Goal: Task Accomplishment & Management: Manage account settings

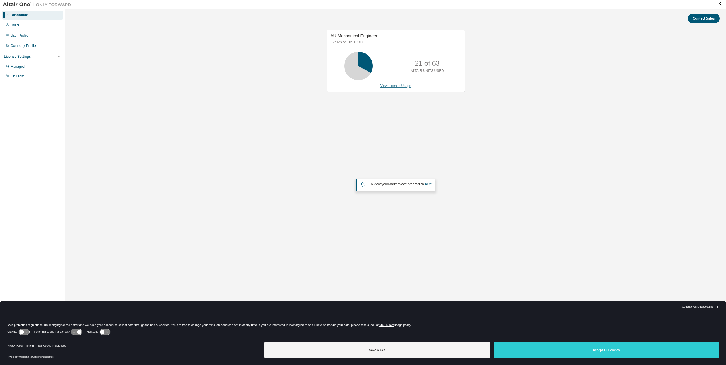
click at [406, 87] on link "View License Usage" at bounding box center [395, 86] width 31 height 4
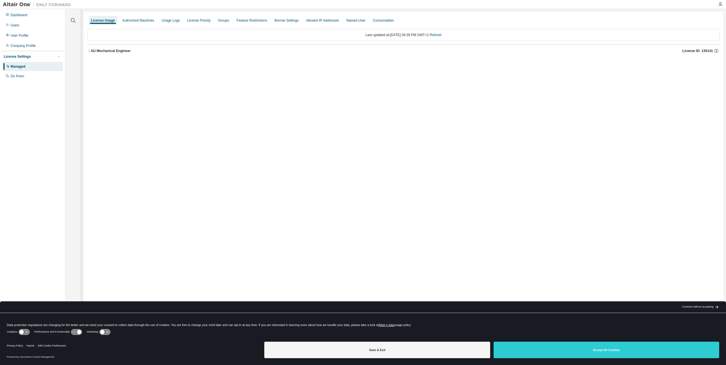
click at [118, 48] on button "AU Mechanical Engineer License ID: 135141" at bounding box center [403, 51] width 632 height 13
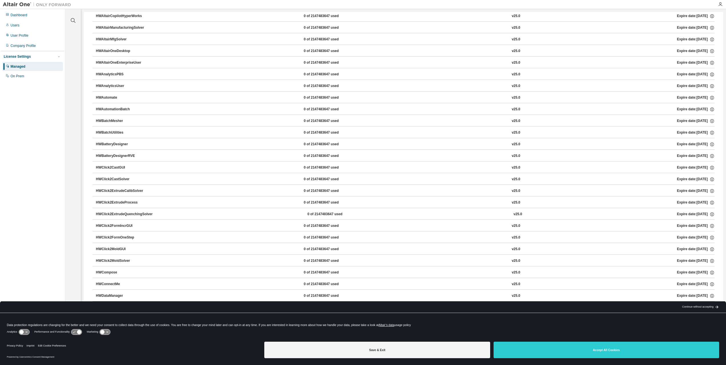
scroll to position [142, 0]
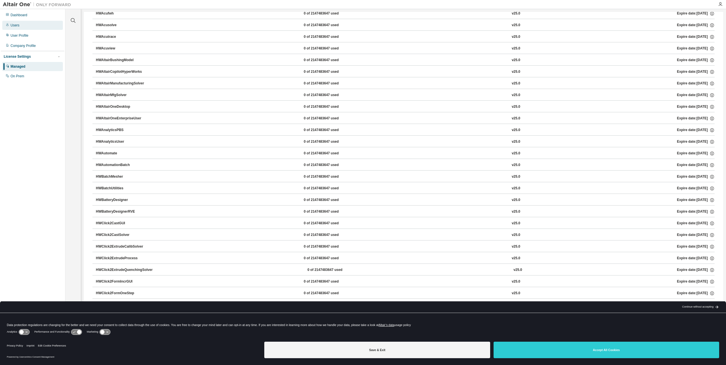
click at [20, 30] on div "Users" at bounding box center [32, 25] width 61 height 9
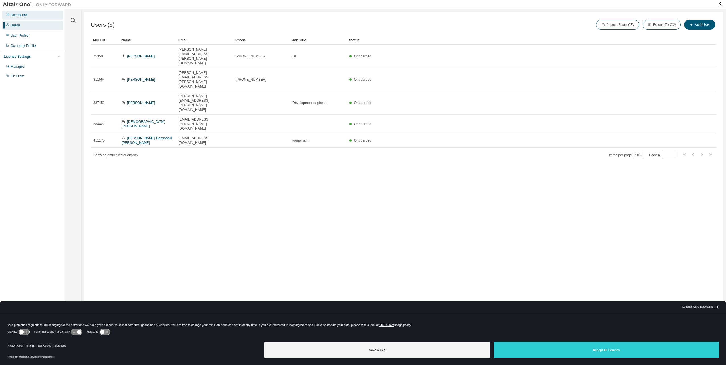
click at [20, 16] on div "Dashboard" at bounding box center [19, 15] width 17 height 5
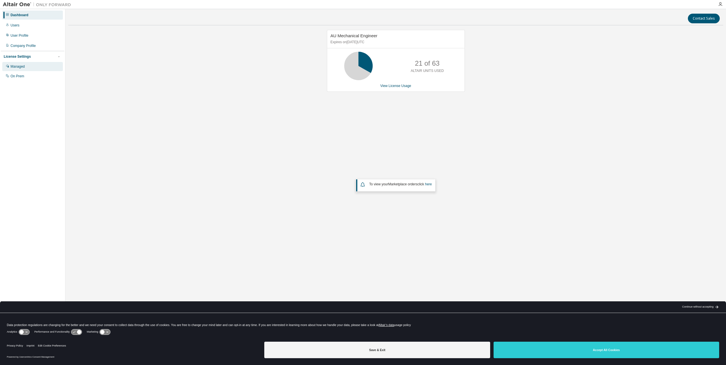
click at [28, 65] on div "Managed" at bounding box center [32, 66] width 61 height 9
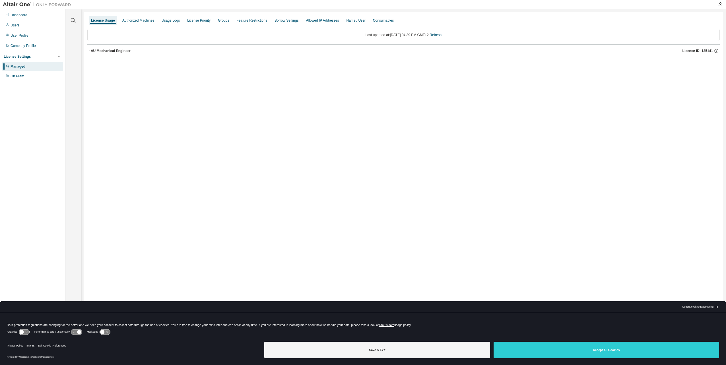
click at [125, 46] on button "AU Mechanical Engineer License ID: 135141" at bounding box center [403, 51] width 632 height 13
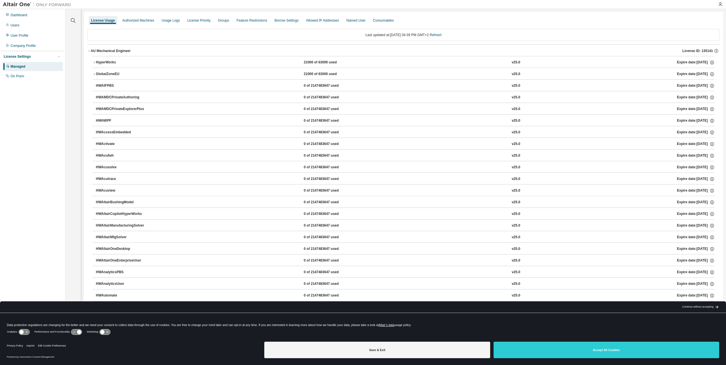
click at [94, 61] on icon "button" at bounding box center [93, 62] width 3 height 3
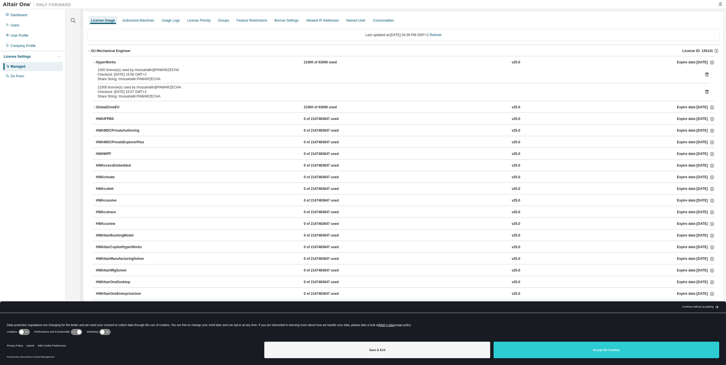
click at [705, 74] on icon at bounding box center [706, 75] width 3 height 4
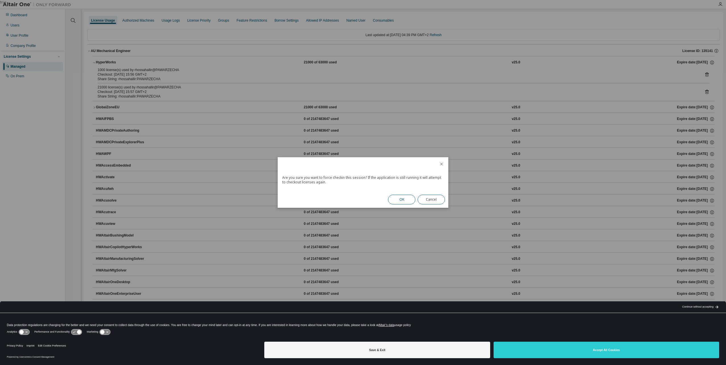
click at [403, 197] on button "OK" at bounding box center [401, 200] width 27 height 10
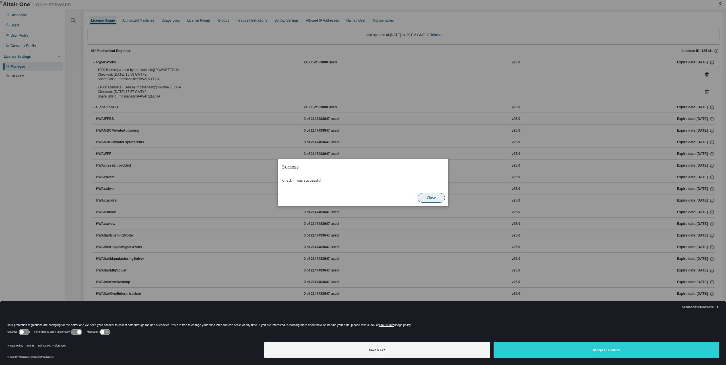
click at [440, 197] on button "Close" at bounding box center [431, 198] width 27 height 10
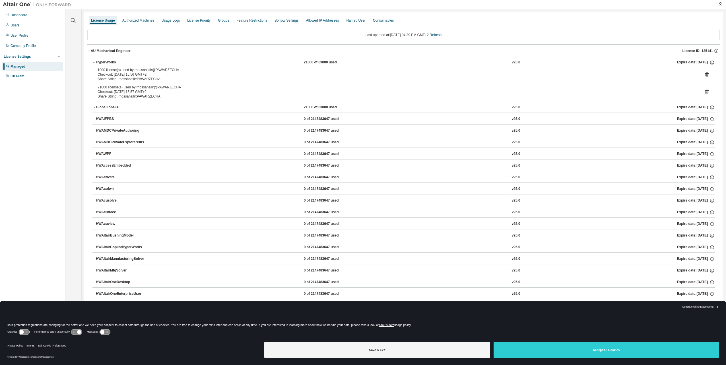
click at [704, 91] on icon at bounding box center [706, 91] width 5 height 5
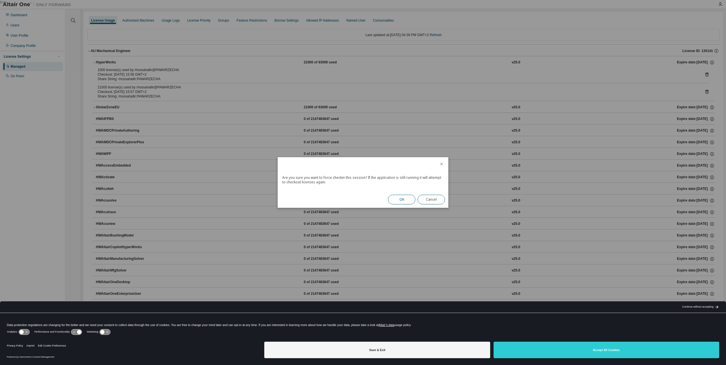
click at [397, 197] on button "OK" at bounding box center [401, 200] width 27 height 10
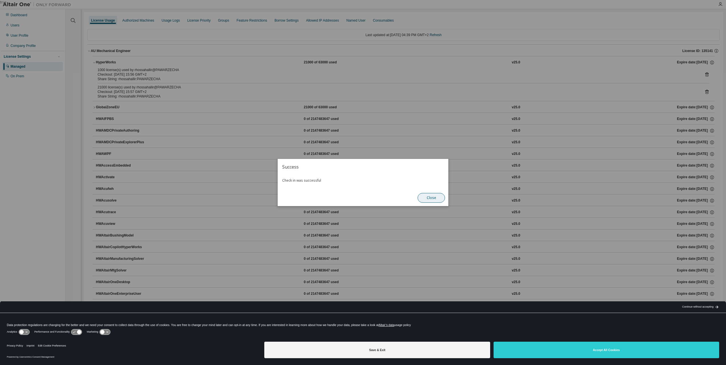
click at [438, 196] on button "Close" at bounding box center [431, 198] width 27 height 10
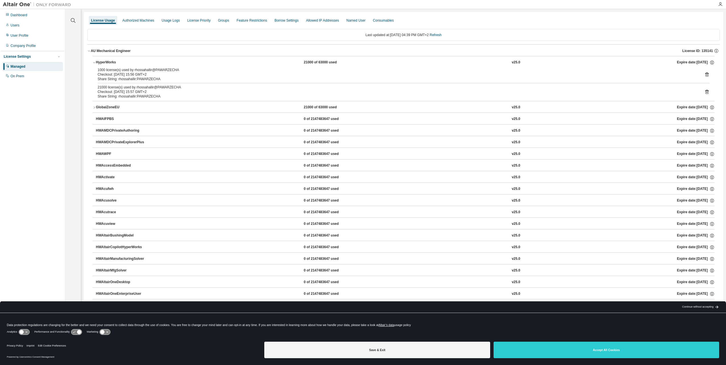
click at [637, 90] on div "Checkout: 2025-08-19 15:57 GMT+2" at bounding box center [397, 92] width 598 height 5
click at [705, 90] on icon at bounding box center [706, 92] width 3 height 4
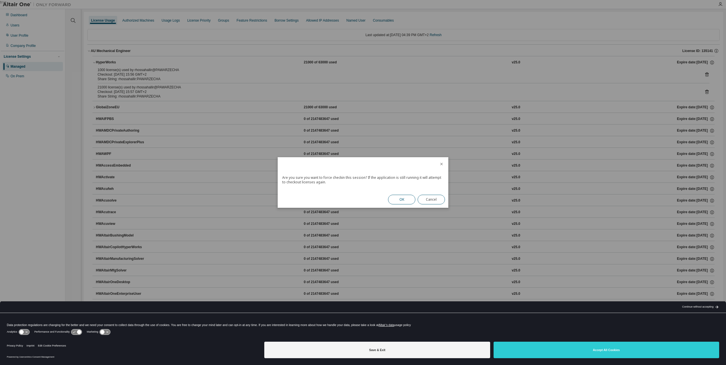
click at [411, 199] on button "OK" at bounding box center [401, 200] width 27 height 10
click at [433, 198] on button "Close" at bounding box center [431, 198] width 27 height 10
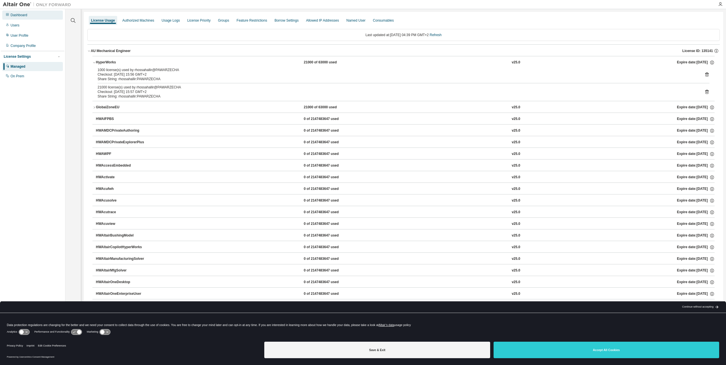
click at [23, 16] on div "Dashboard" at bounding box center [19, 15] width 17 height 5
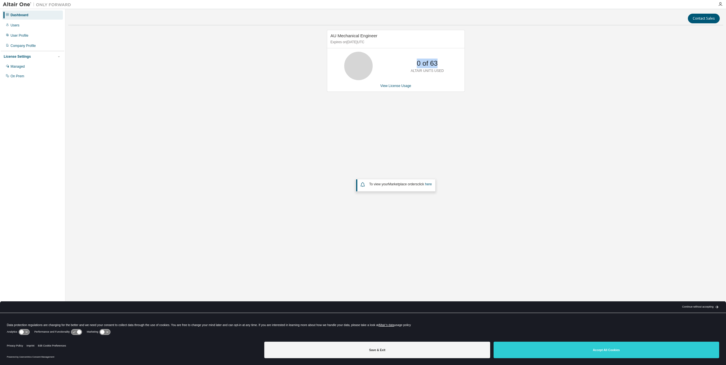
drag, startPoint x: 417, startPoint y: 63, endPoint x: 465, endPoint y: 56, distance: 48.3
click at [465, 56] on div "AU Mechanical Engineer Expires on December 15, 2025 UTC 0 of 63 ALTAIR UNITS US…" at bounding box center [395, 149] width 655 height 238
click at [499, 126] on div "AU Mechanical Engineer Expires on December 15, 2025 UTC 0 of 63 ALTAIR UNITS US…" at bounding box center [395, 149] width 655 height 238
